Goal: Task Accomplishment & Management: Use online tool/utility

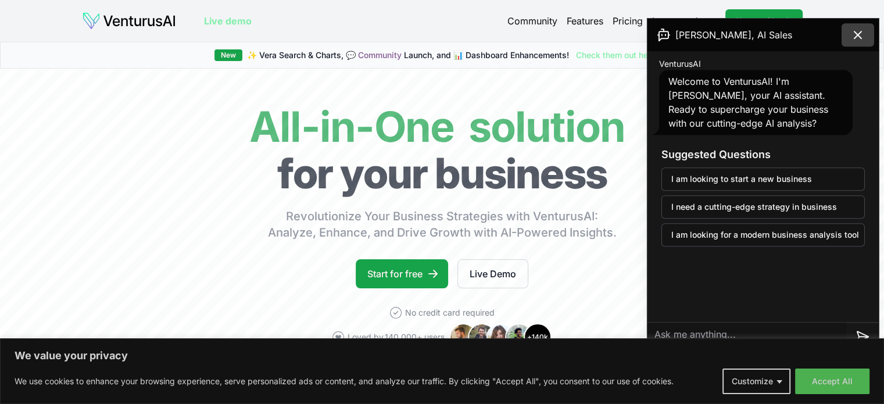
click at [859, 26] on button at bounding box center [858, 34] width 33 height 23
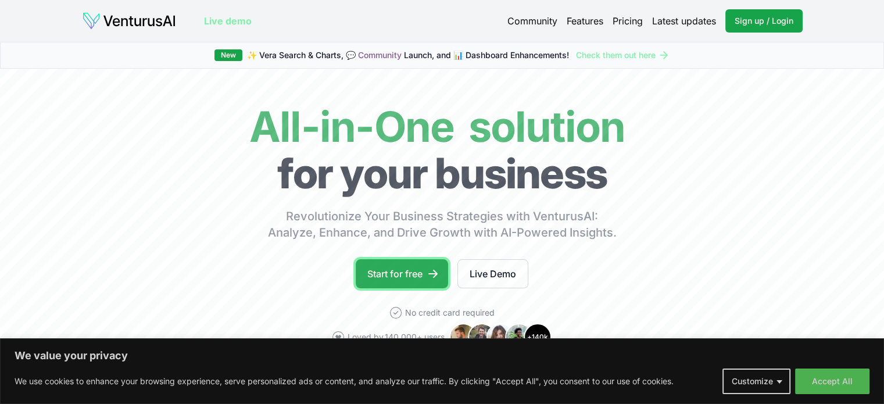
click at [376, 270] on link "Start for free" at bounding box center [402, 273] width 92 height 29
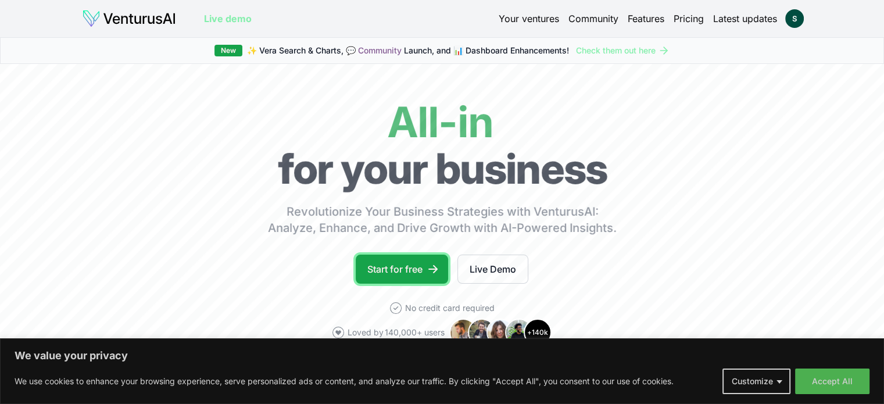
click at [416, 260] on link "Start for free" at bounding box center [402, 269] width 92 height 29
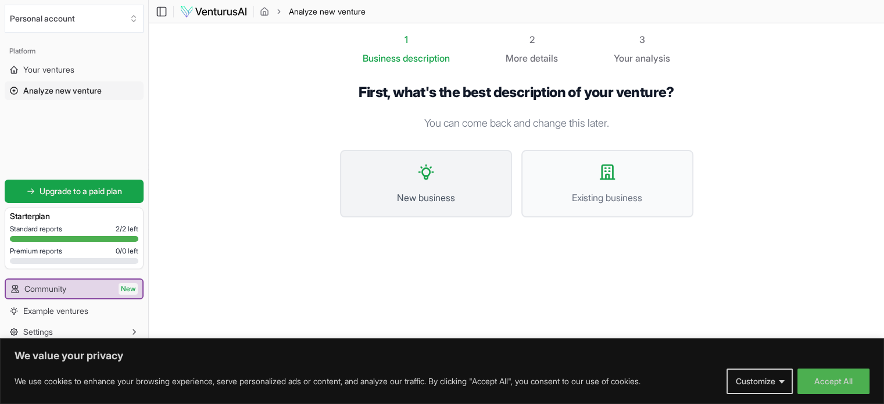
click at [442, 188] on button "New business" at bounding box center [426, 183] width 172 height 67
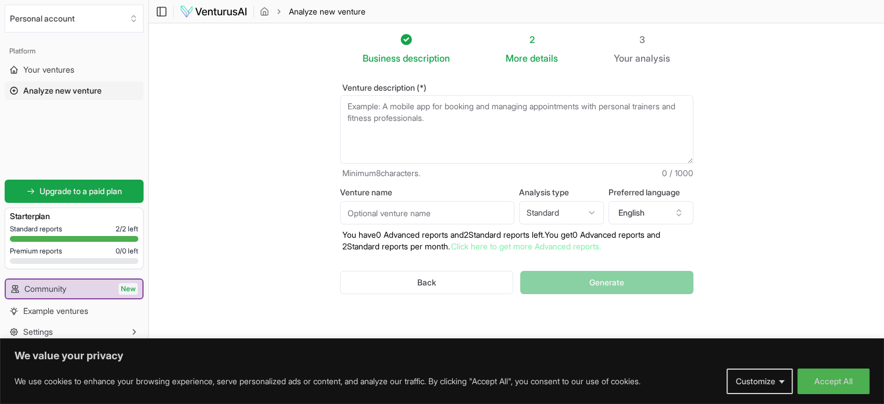
drag, startPoint x: 458, startPoint y: 120, endPoint x: 354, endPoint y: 105, distance: 105.1
click at [354, 105] on textarea "Venture description (*)" at bounding box center [517, 129] width 354 height 69
paste textarea "📁 IDEA This idea is to create an AI-powered online marketplace and community pl…"
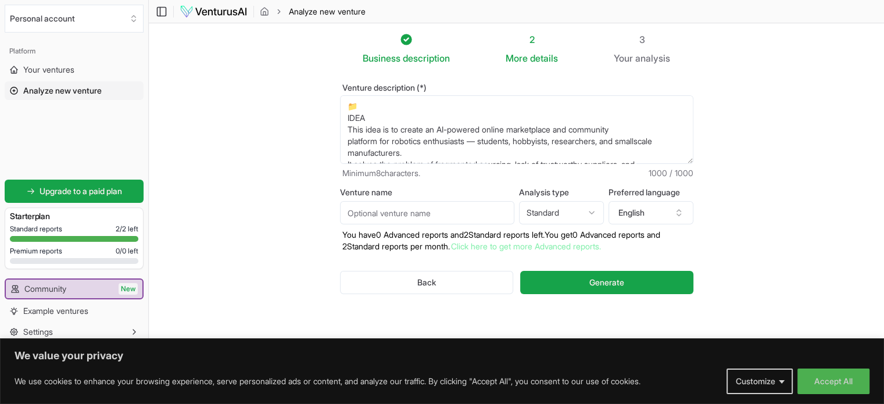
type textarea "📁 IDEA This idea is to create an AI-powered online marketplace and community pl…"
click at [586, 207] on html "We value your privacy We use cookies to enhance your browsing experience, serve…" at bounding box center [442, 202] width 884 height 404
click at [572, 281] on button "Generate" at bounding box center [606, 282] width 173 height 23
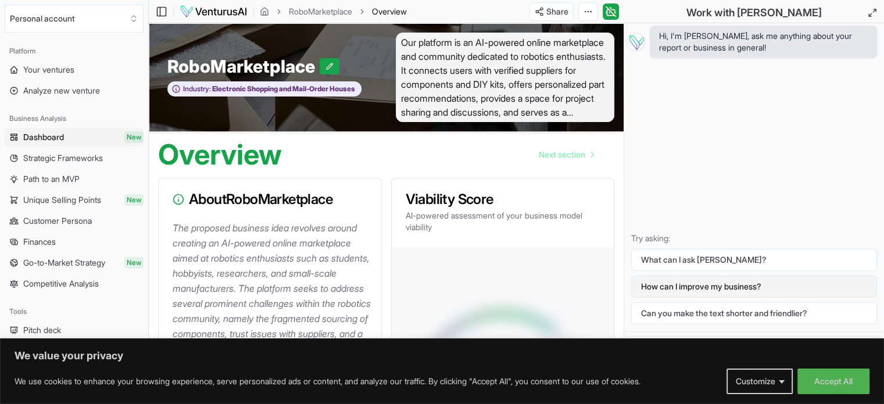
click at [676, 285] on button "How can I improve my business?" at bounding box center [755, 287] width 246 height 22
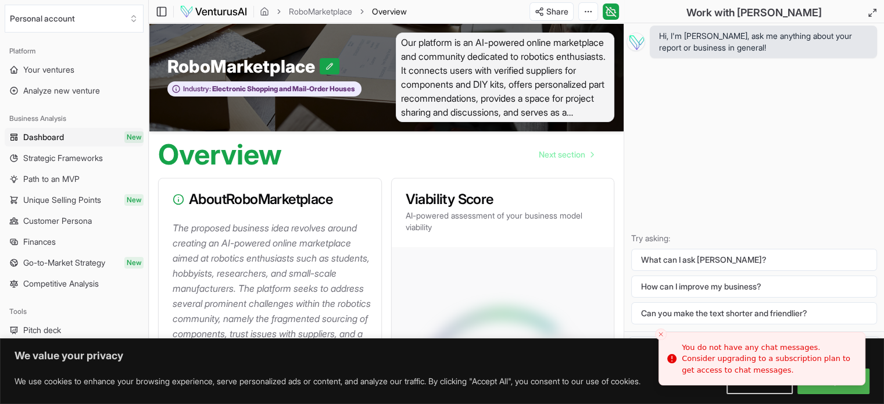
click at [662, 333] on line "Close toast" at bounding box center [660, 334] width 3 height 3
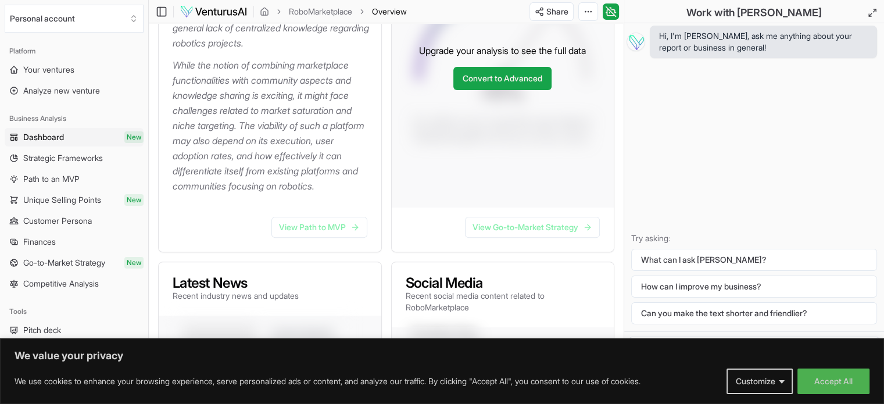
scroll to position [321, 0]
click at [320, 238] on link "View Path to MVP" at bounding box center [320, 227] width 96 height 21
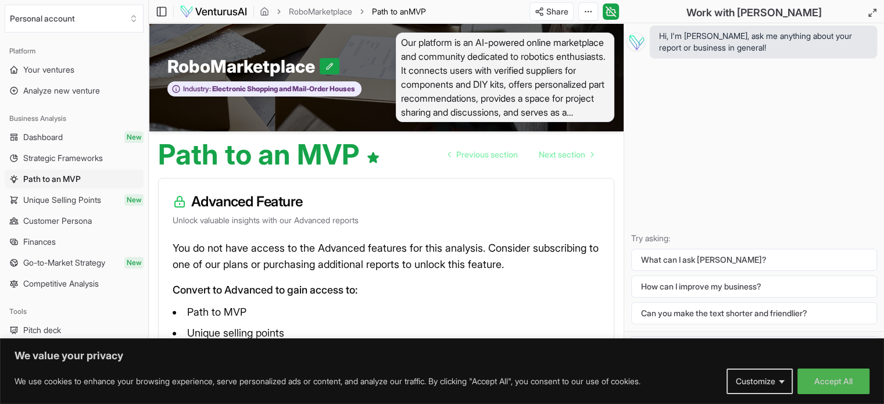
scroll to position [95, 0]
